Goal: Check status: Check status

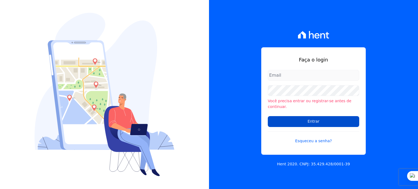
type input "rodrigo.villalva@grupozarin.com.br"
click at [316, 121] on input "Entrar" at bounding box center [313, 121] width 91 height 11
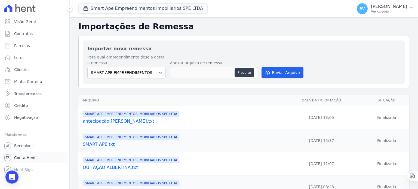
click at [34, 156] on link "Conta Hent" at bounding box center [34, 157] width 65 height 11
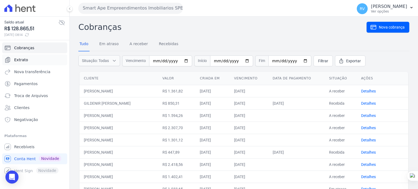
click at [34, 58] on link "Extrato" at bounding box center [34, 59] width 65 height 11
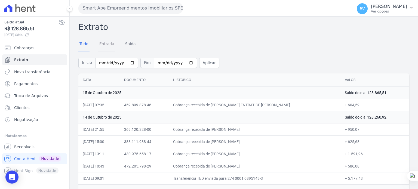
click at [109, 45] on link "Entrada" at bounding box center [106, 44] width 17 height 14
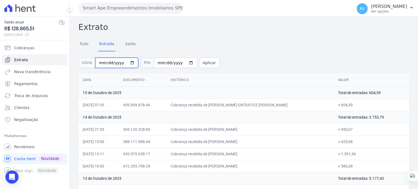
click at [128, 61] on input "[DATE]" at bounding box center [116, 63] width 43 height 10
type input "[DATE]"
click at [183, 61] on input "[DATE]" at bounding box center [175, 63] width 43 height 10
type input "[DATE]"
click at [205, 60] on button "Aplicar" at bounding box center [209, 63] width 20 height 10
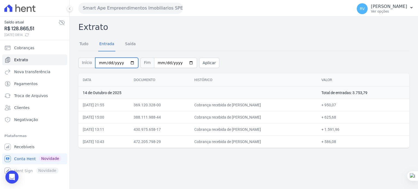
click at [130, 64] on input "2025-10-14" at bounding box center [116, 63] width 43 height 10
type input "2025-10-13"
click at [183, 62] on input "2025-10-14" at bounding box center [175, 63] width 43 height 10
type input "2025-10-13"
click at [202, 62] on button "Aplicar" at bounding box center [209, 63] width 20 height 10
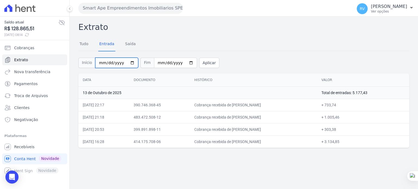
click at [130, 60] on input "2025-10-13" at bounding box center [116, 63] width 43 height 10
type input "[DATE]"
click at [185, 60] on input "2025-10-13" at bounding box center [175, 63] width 43 height 10
type input "[DATE]"
click at [199, 62] on button "Aplicar" at bounding box center [209, 63] width 20 height 10
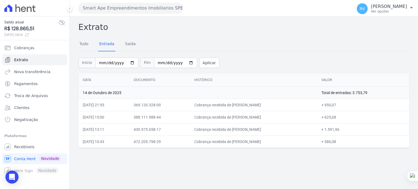
drag, startPoint x: 226, startPoint y: 105, endPoint x: 269, endPoint y: 106, distance: 43.3
click at [269, 106] on td "Cobrança recebida de HENRIQUE DIAS DA SILVA" at bounding box center [253, 105] width 127 height 12
copy td "HENRIQUE DIAS DA SILVA"
drag, startPoint x: 341, startPoint y: 104, endPoint x: 353, endPoint y: 105, distance: 12.0
click at [353, 105] on td "+ 950,07" at bounding box center [363, 105] width 92 height 12
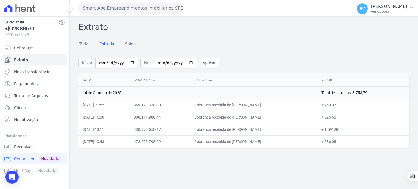
copy td "950,07"
drag, startPoint x: 230, startPoint y: 117, endPoint x: 283, endPoint y: 118, distance: 53.1
click at [283, 118] on td "Cobrança recebida de ALEXSANDRO GEROLA DE FREITAS" at bounding box center [253, 117] width 127 height 12
copy td "ALEXSANDRO GEROLA DE FREITA"
drag, startPoint x: 340, startPoint y: 116, endPoint x: 351, endPoint y: 117, distance: 10.9
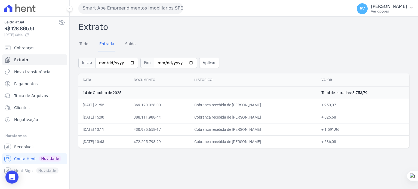
click at [351, 117] on td "+ 625,68" at bounding box center [363, 117] width 92 height 12
copy td "625,68"
drag, startPoint x: 226, startPoint y: 116, endPoint x: 282, endPoint y: 118, distance: 55.8
click at [282, 118] on td "Cobrança recebida de ALEXSANDRO GEROLA DE FREITAS" at bounding box center [253, 117] width 127 height 12
copy td "ALEXSANDRO GEROLA DE FREIT"
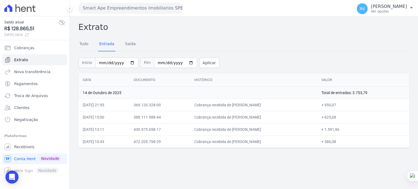
drag, startPoint x: 226, startPoint y: 129, endPoint x: 282, endPoint y: 124, distance: 55.8
click at [278, 127] on td "Cobrança recebida de JONATHAN LUCAS DOS SANTOS" at bounding box center [253, 129] width 127 height 12
copy td "JONATHAN LUCAS DOS SANT"
drag, startPoint x: 225, startPoint y: 141, endPoint x: 270, endPoint y: 142, distance: 44.9
click at [270, 142] on td "Cobrança recebida de GABRIEL MARTELLI PERETTO" at bounding box center [253, 141] width 127 height 12
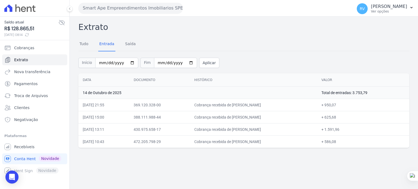
copy td "GABRIEL MARTELLI PERE"
drag, startPoint x: 341, startPoint y: 142, endPoint x: 352, endPoint y: 142, distance: 11.2
click at [352, 142] on td "+ 586,08" at bounding box center [363, 141] width 92 height 12
copy td "586,08"
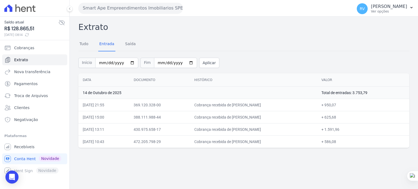
drag, startPoint x: 387, startPoint y: 92, endPoint x: 368, endPoint y: 96, distance: 18.9
click at [368, 96] on td "Total de entradas: 3.753,79" at bounding box center [363, 93] width 92 height 12
click at [129, 60] on input "2025-10-14" at bounding box center [116, 63] width 43 height 10
type input "[DATE]"
click at [182, 62] on input "2025-10-14" at bounding box center [175, 63] width 43 height 10
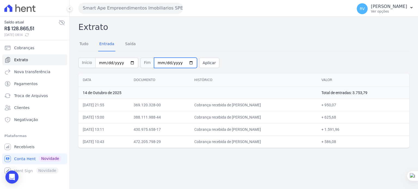
type input "[DATE]"
click at [202, 64] on button "Aplicar" at bounding box center [209, 63] width 20 height 10
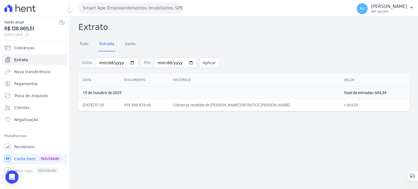
drag, startPoint x: 231, startPoint y: 106, endPoint x: 277, endPoint y: 107, distance: 46.3
click at [277, 107] on td "Cobrança recebida de [PERSON_NAME] ENTRATICE [PERSON_NAME]" at bounding box center [253, 105] width 171 height 12
copy td "[PERSON_NAME] ENTRATICE DA SI"
drag, startPoint x: 342, startPoint y: 103, endPoint x: 353, endPoint y: 104, distance: 11.2
click at [353, 104] on td "+ 604,59" at bounding box center [374, 105] width 70 height 12
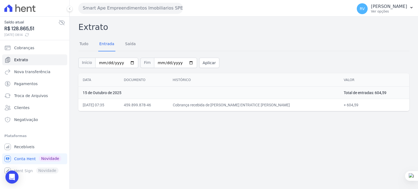
copy td "604,59"
